Goal: Find specific page/section: Find specific page/section

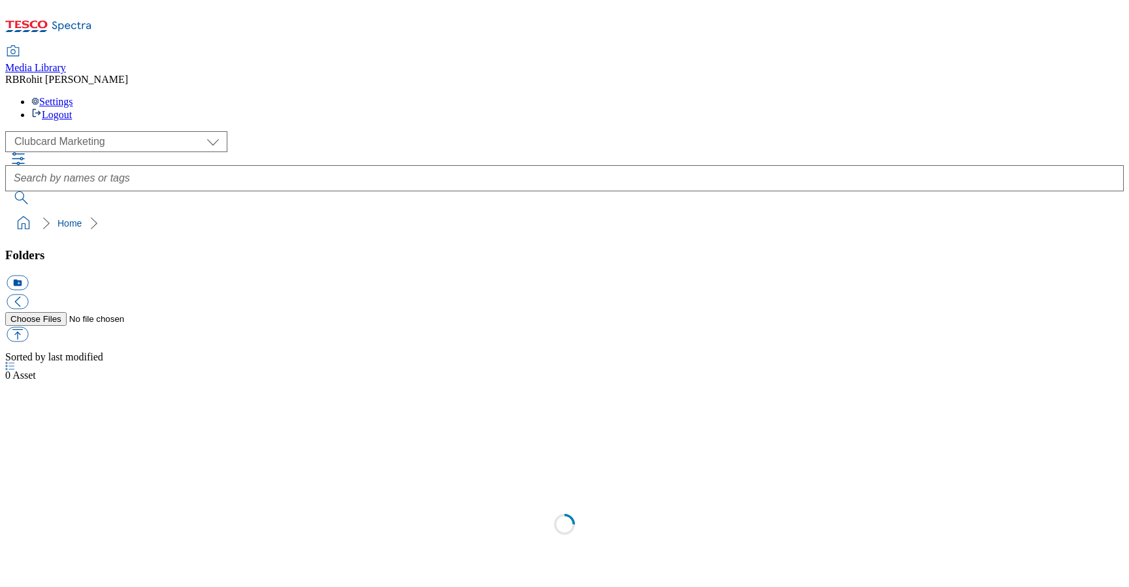
scroll to position [1, 0]
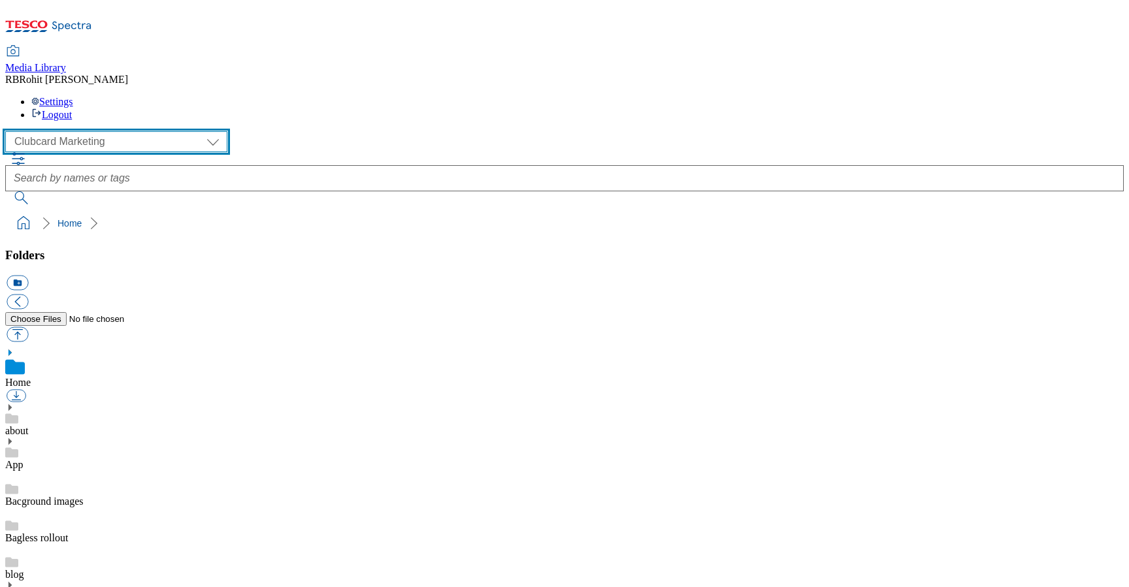
click at [108, 131] on select "Clubcard Marketing Clubcard ROI Dotcom UK GHS Marketing UK GHS ROI Realfood Tes…" at bounding box center [116, 141] width 222 height 21
select select "flare-ghs-mktg"
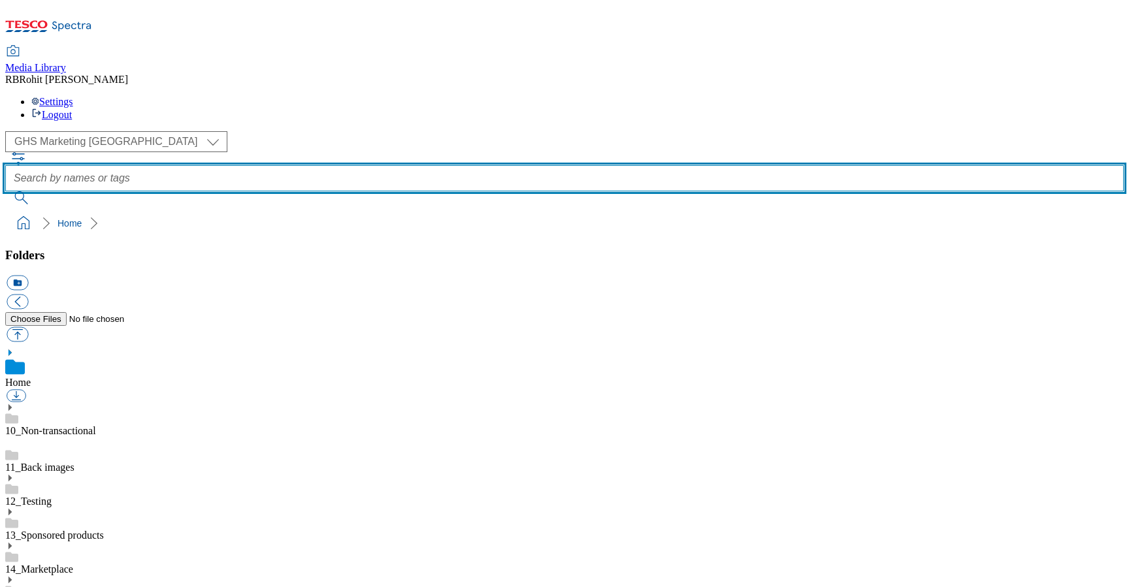
click at [427, 165] on input "text" at bounding box center [564, 178] width 1119 height 26
type input "frozen"
click at [5, 191] on button "submit" at bounding box center [22, 197] width 34 height 13
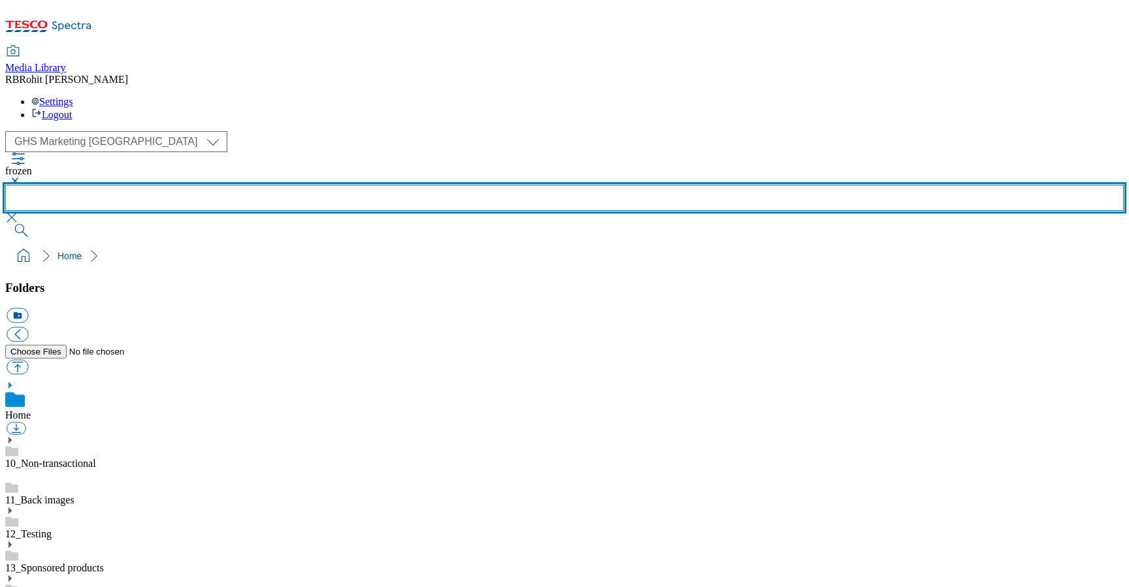
scroll to position [743, 0]
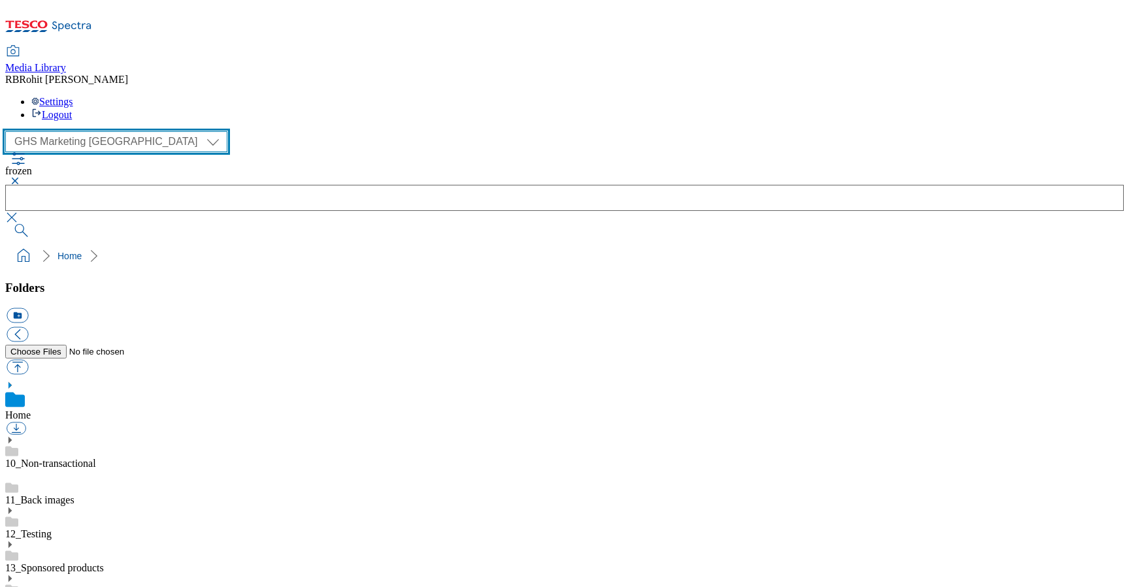
click at [69, 131] on select "Clubcard Marketing Clubcard ROI Dotcom UK GHS Marketing UK GHS ROI Realfood Tes…" at bounding box center [116, 141] width 222 height 21
select select "flare-ghs-roi"
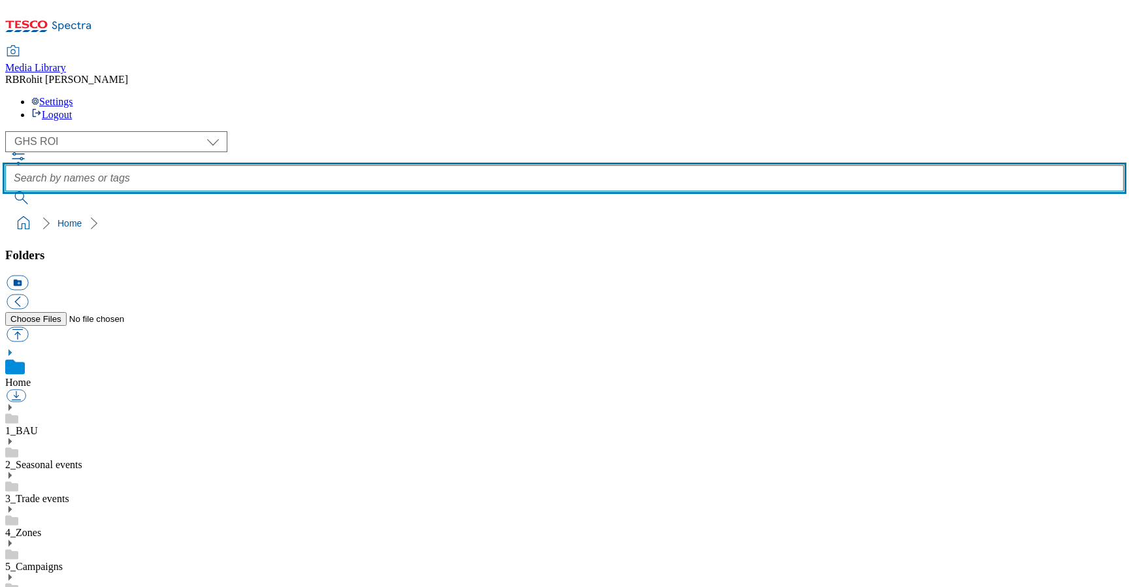
click at [441, 165] on input "text" at bounding box center [564, 178] width 1119 height 26
type input "frozen"
click at [5, 191] on button "submit" at bounding box center [22, 197] width 34 height 13
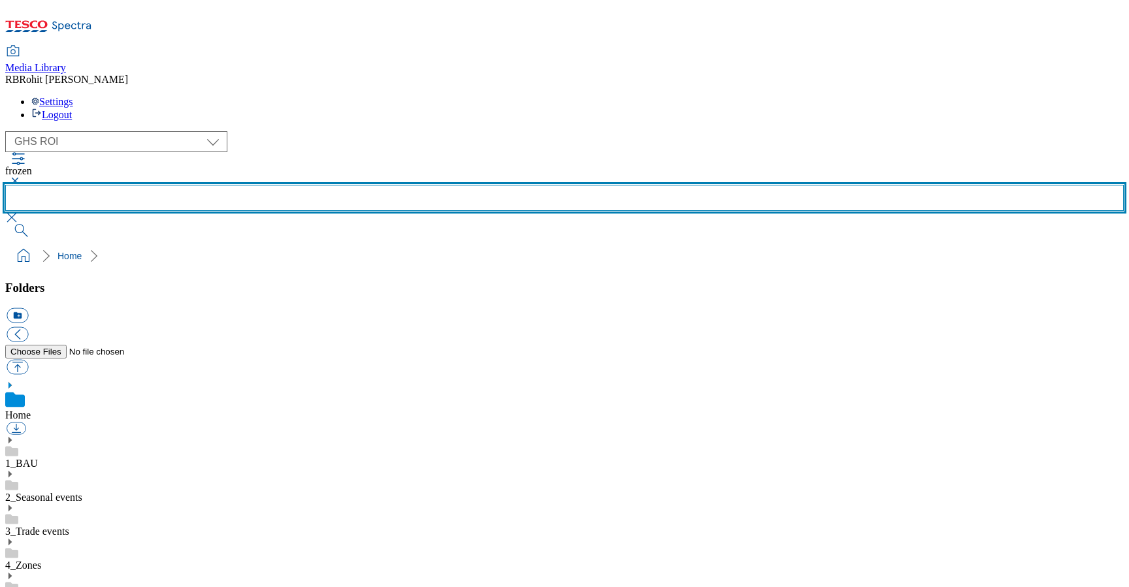
scroll to position [743, 0]
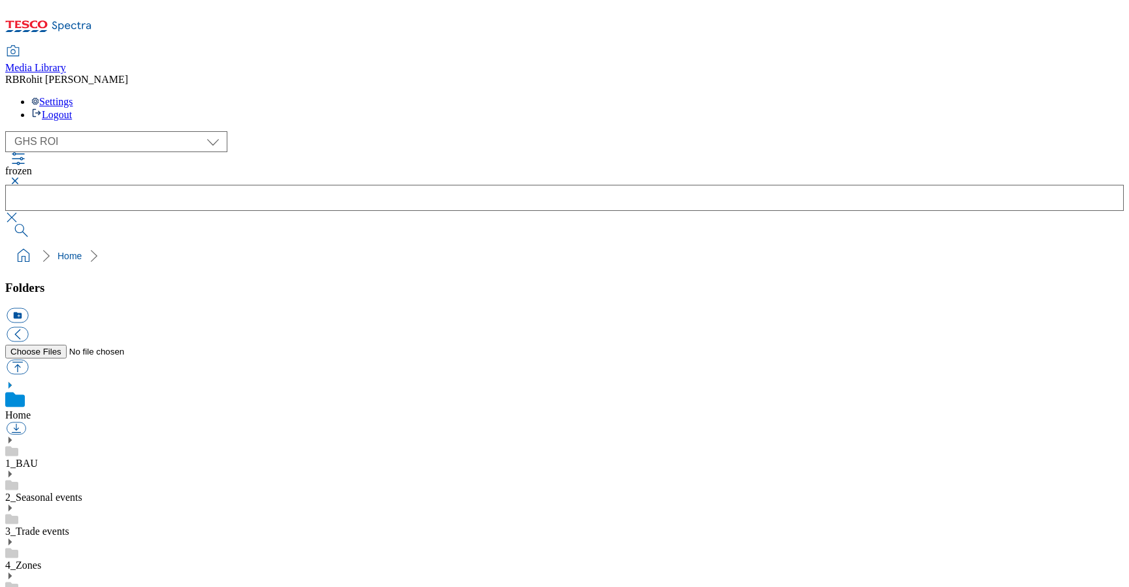
scroll to position [0, 0]
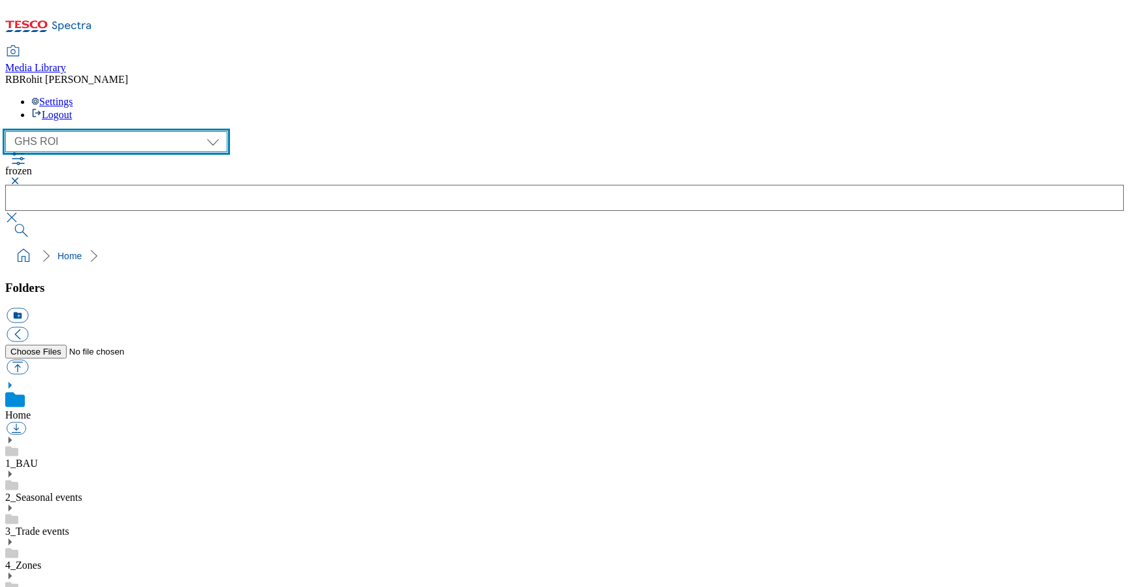
click at [97, 131] on select "Clubcard Marketing Clubcard ROI Dotcom UK GHS Marketing UK GHS ROI Realfood Tes…" at bounding box center [116, 141] width 222 height 21
select select "flare-ghs-mktg"
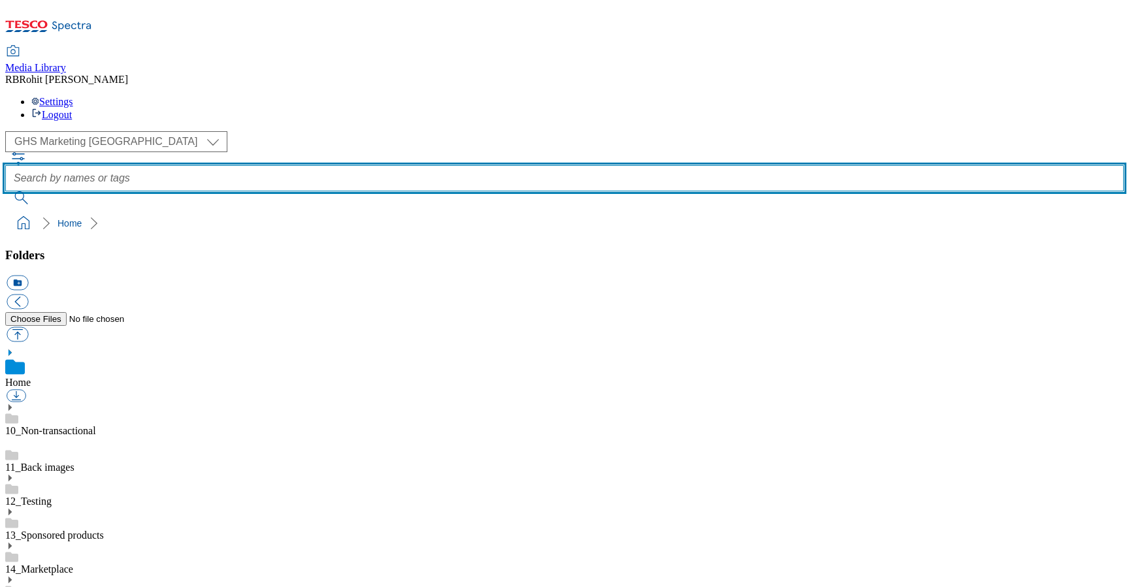
click at [428, 165] on input "text" at bounding box center [564, 178] width 1119 height 26
type input "frozen"
click at [5, 191] on button "submit" at bounding box center [22, 197] width 34 height 13
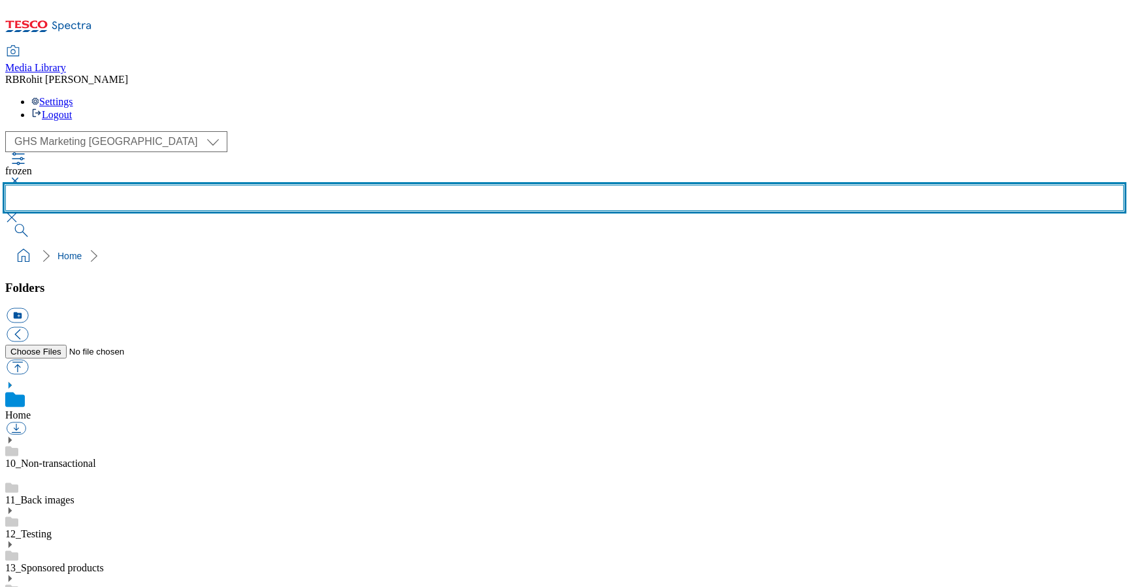
scroll to position [743, 0]
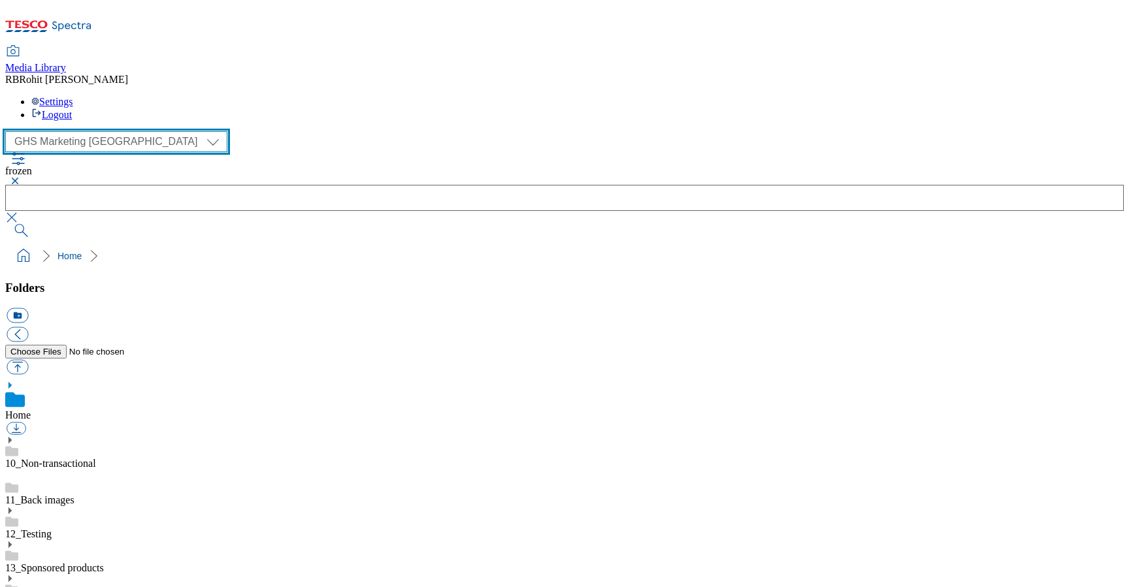
click at [60, 131] on select "Clubcard Marketing Clubcard ROI Dotcom UK GHS Marketing UK GHS ROI Realfood Tes…" at bounding box center [116, 141] width 222 height 21
select select "flare-homepage"
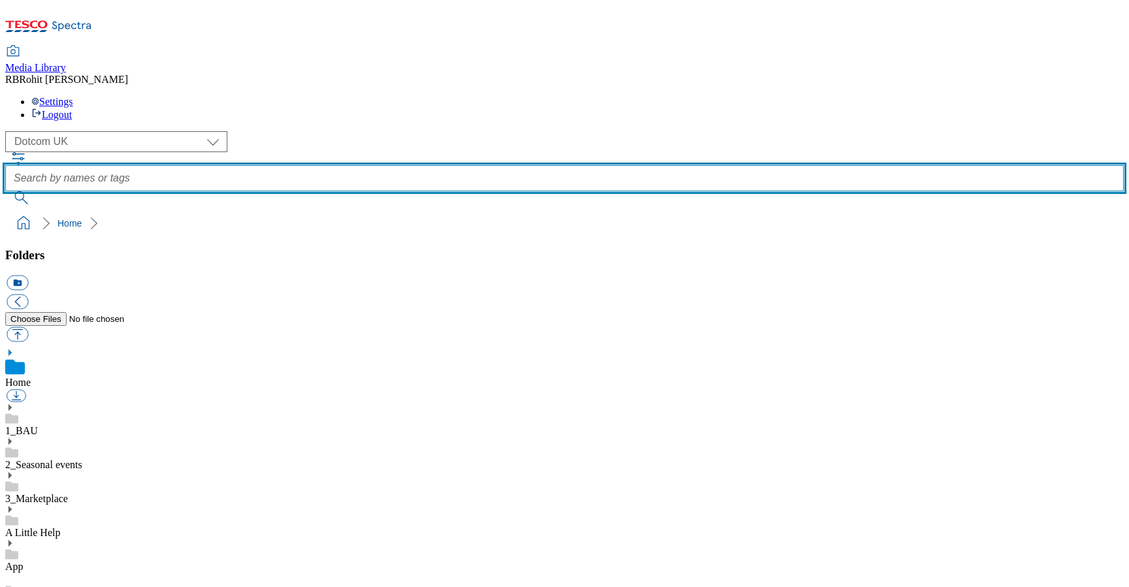
click at [455, 165] on input "text" at bounding box center [564, 178] width 1119 height 26
type input "frozen"
click at [5, 191] on button "submit" at bounding box center [22, 197] width 34 height 13
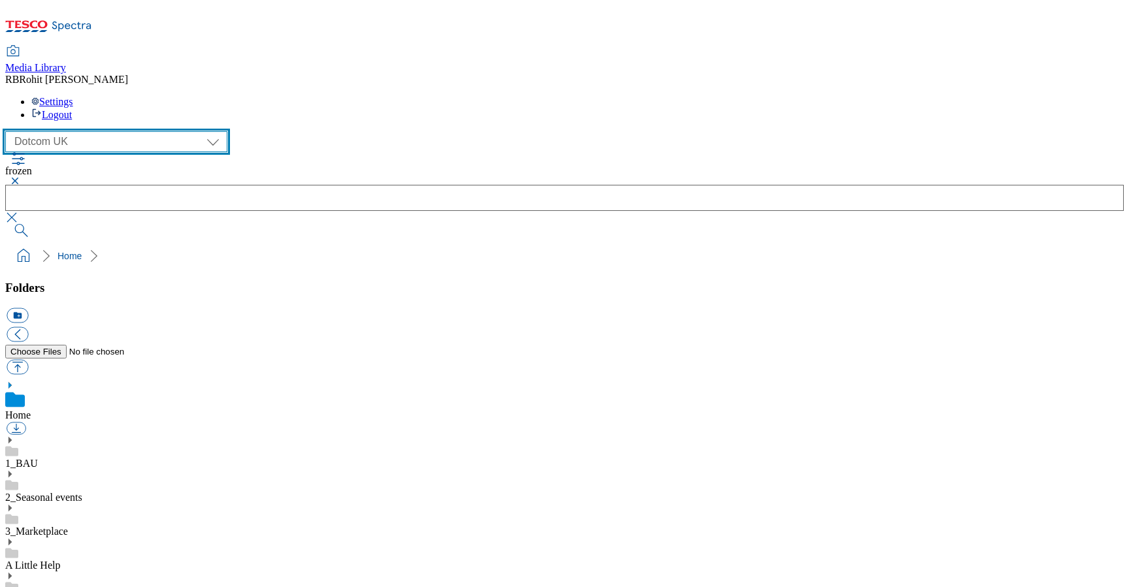
click at [81, 131] on select "Clubcard Marketing Clubcard ROI Dotcom UK GHS Marketing UK GHS ROI Realfood Tes…" at bounding box center [116, 141] width 222 height 21
select select "flare-ghs-roi"
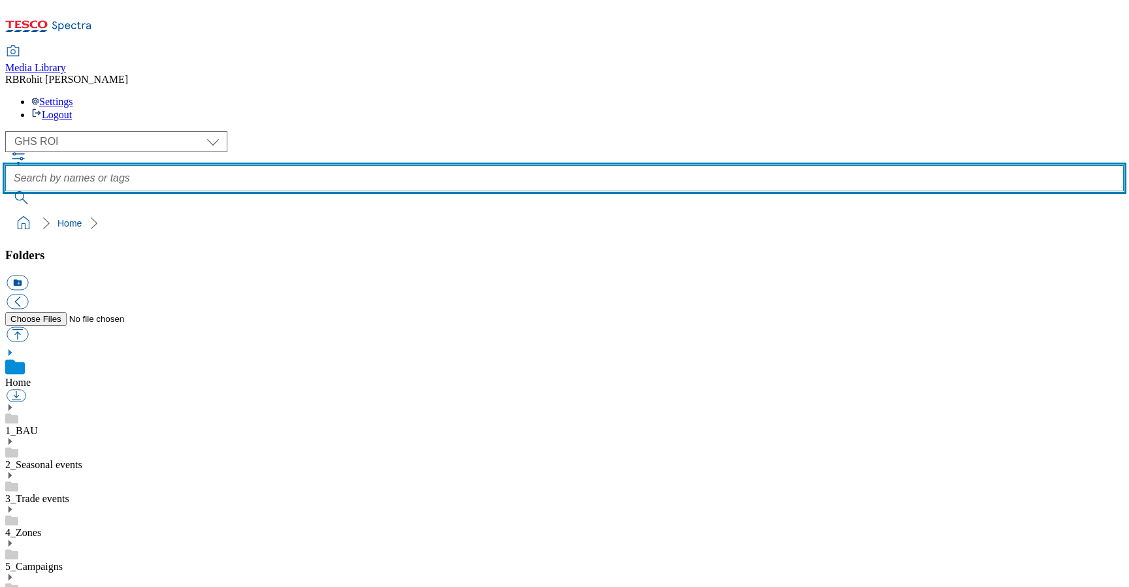
click at [411, 165] on input "text" at bounding box center [564, 178] width 1119 height 26
type input "frozen"
click at [5, 191] on button "submit" at bounding box center [22, 197] width 34 height 13
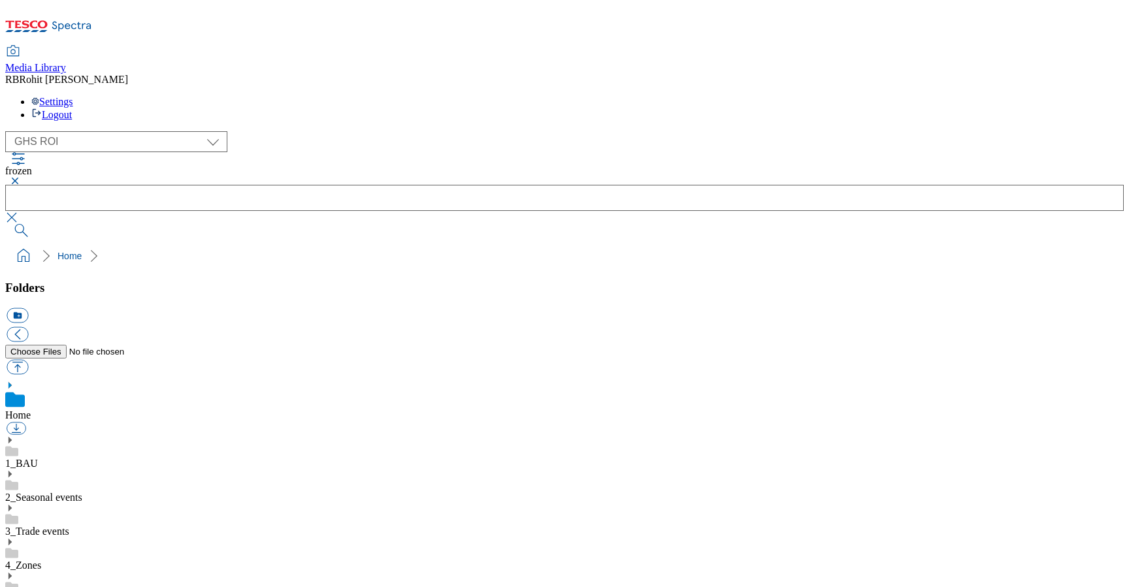
click at [852, 46] on div "Media Library RB [PERSON_NAME] Settings Logout" at bounding box center [564, 83] width 1119 height 74
click at [21, 211] on button "button" at bounding box center [13, 217] width 16 height 13
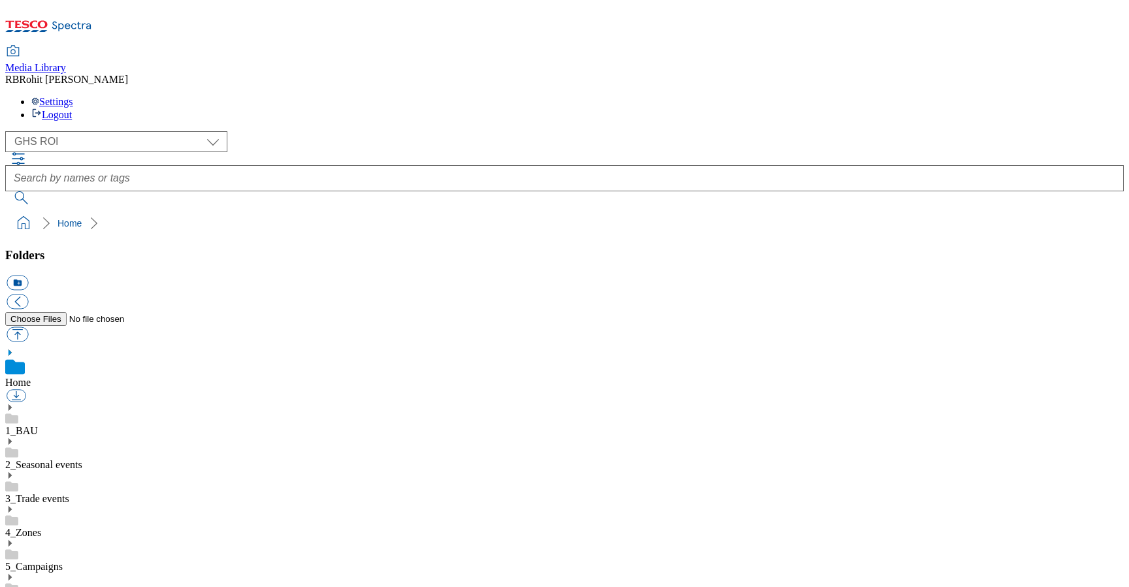
click at [872, 46] on div "Media Library RB [PERSON_NAME] Settings Logout" at bounding box center [564, 83] width 1119 height 74
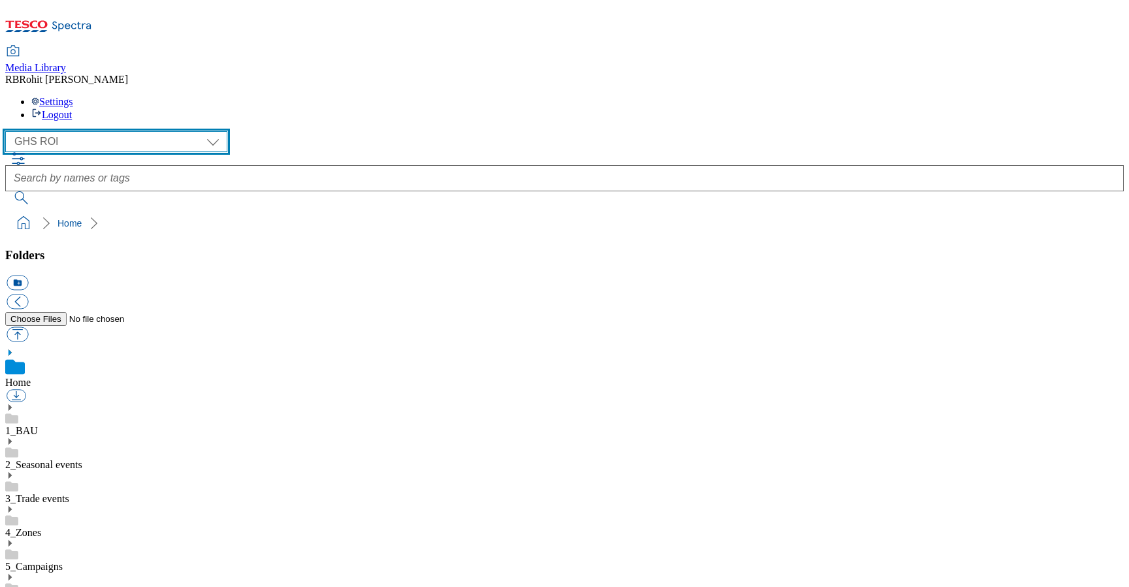
click at [89, 131] on select "Clubcard Marketing Clubcard ROI Dotcom UK GHS Marketing UK GHS ROI Realfood Tes…" at bounding box center [116, 141] width 222 height 21
select select "flare-ghs-mktg"
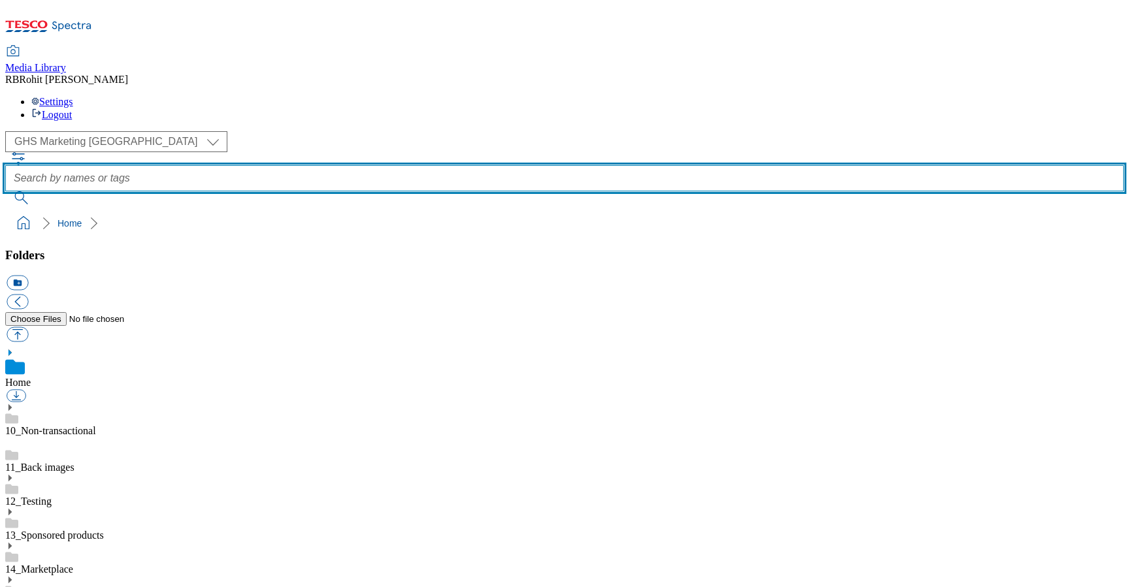
click at [402, 165] on input "text" at bounding box center [564, 178] width 1119 height 26
type input "mfp"
click at [5, 191] on button "submit" at bounding box center [22, 197] width 34 height 13
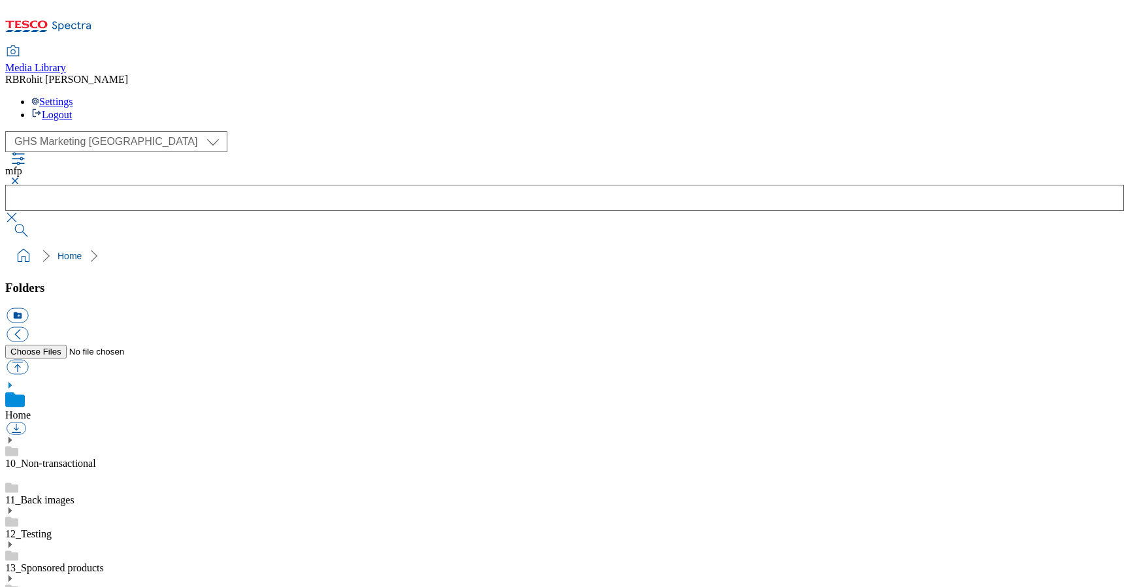
scroll to position [710, 0]
click at [21, 177] on button "button" at bounding box center [13, 181] width 16 height 8
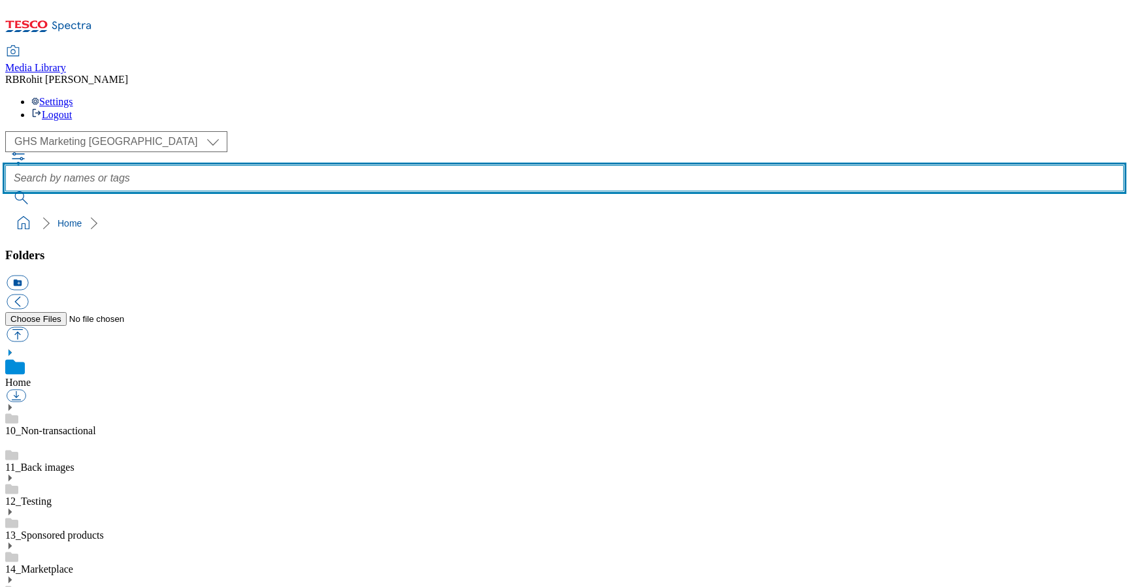
click at [420, 165] on input "text" at bounding box center [564, 178] width 1119 height 26
type input "salmon"
click at [5, 191] on button "submit" at bounding box center [22, 197] width 34 height 13
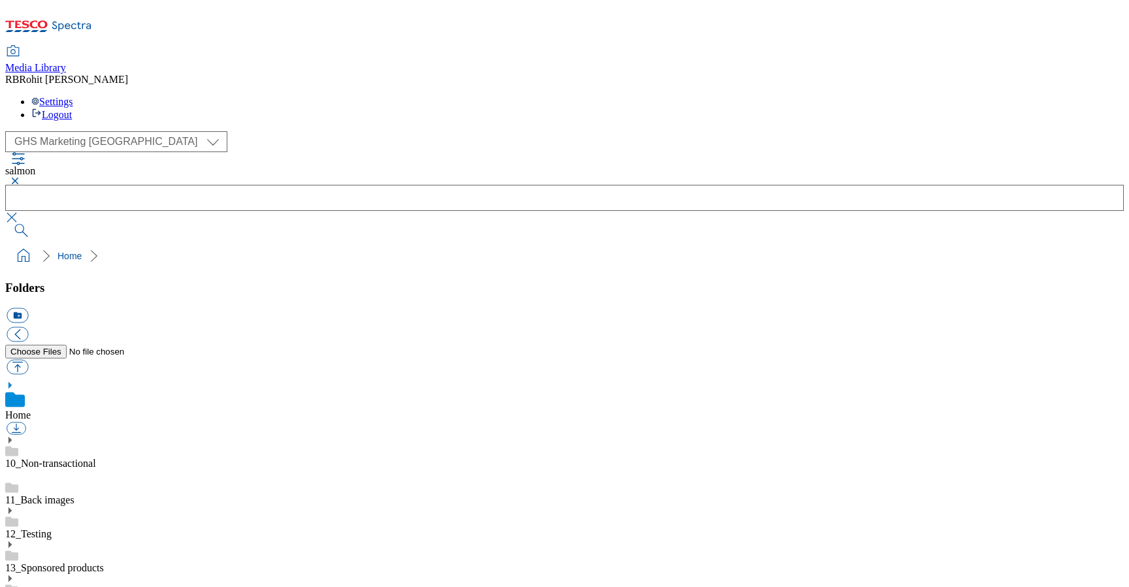
scroll to position [0, 0]
